Goal: Check status: Check status

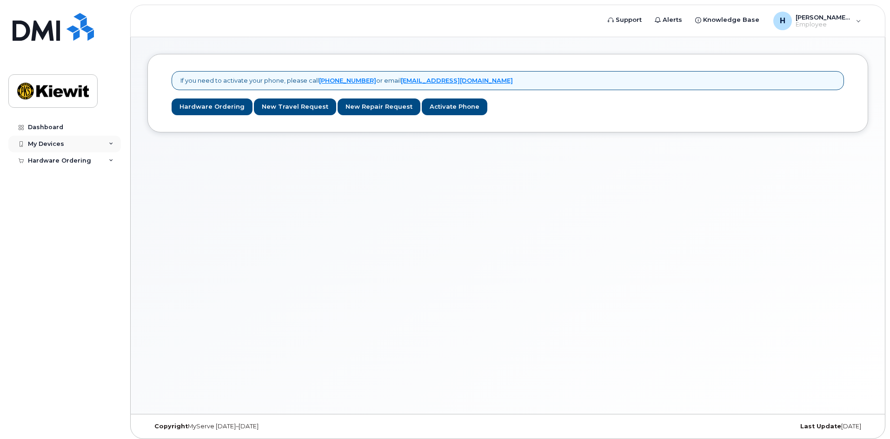
click at [50, 145] on div "My Devices" at bounding box center [46, 143] width 36 height 7
click at [52, 128] on div "Dashboard" at bounding box center [45, 127] width 35 height 7
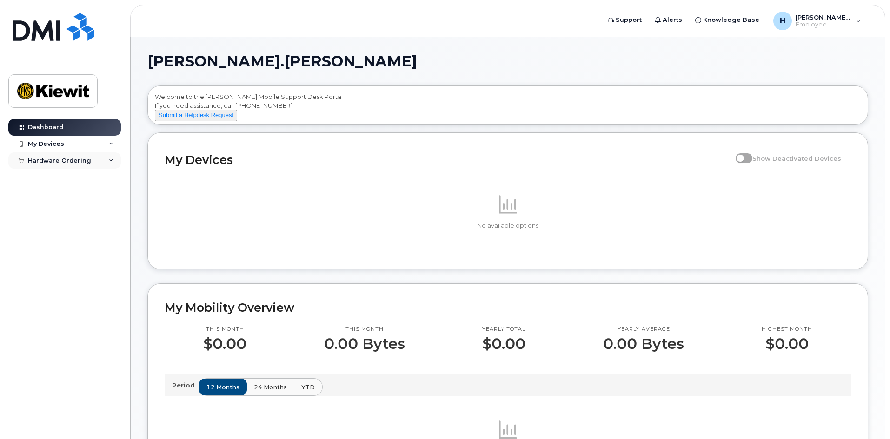
click at [104, 167] on div "Hardware Ordering" at bounding box center [64, 160] width 112 height 17
click at [59, 179] on div "My Orders" at bounding box center [48, 177] width 33 height 8
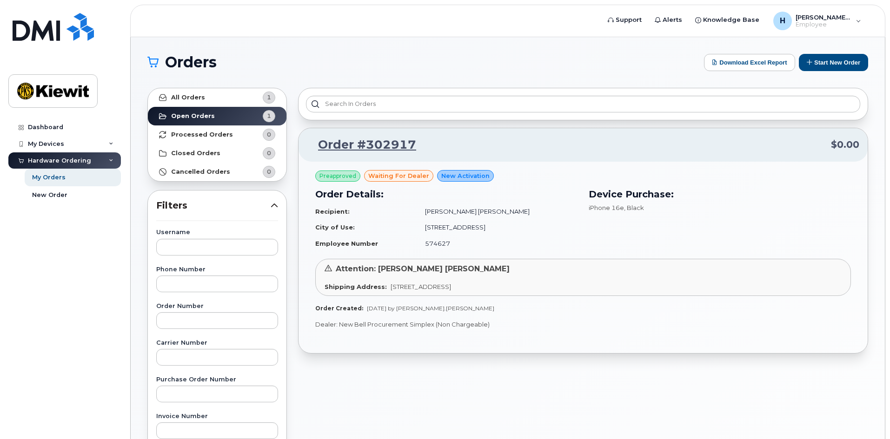
click at [696, 139] on p "Order #302917 $0.00" at bounding box center [583, 145] width 552 height 17
